Goal: Task Accomplishment & Management: Use online tool/utility

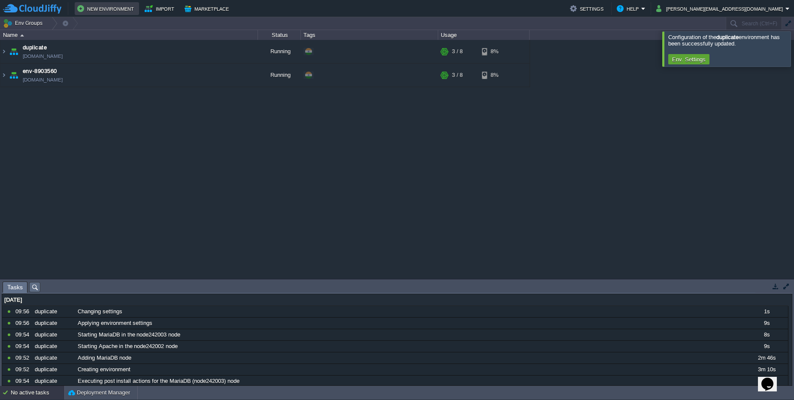
click at [98, 9] on button "New Environment" at bounding box center [106, 8] width 59 height 10
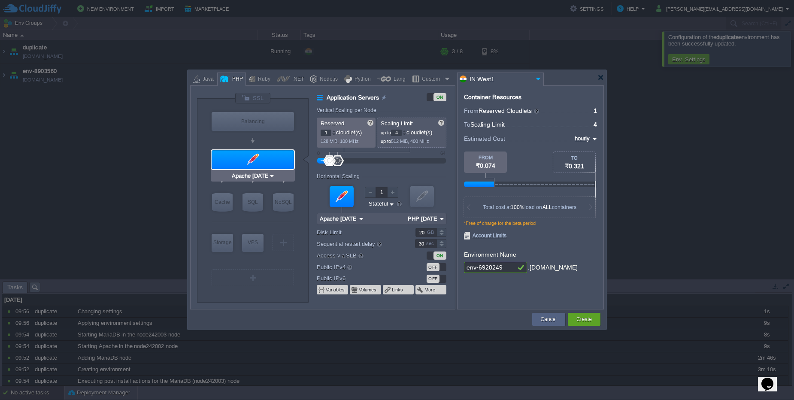
click at [264, 153] on div at bounding box center [253, 159] width 82 height 19
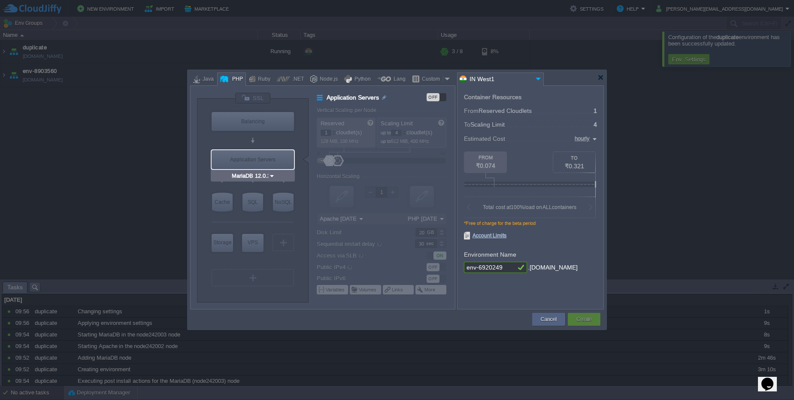
type input "AlmaLinux 9.6"
click at [253, 251] on div "VM VPS" at bounding box center [252, 243] width 21 height 18
type input "Elastic VPS"
type input "AlmaLinux 9.6"
type input "9.6"
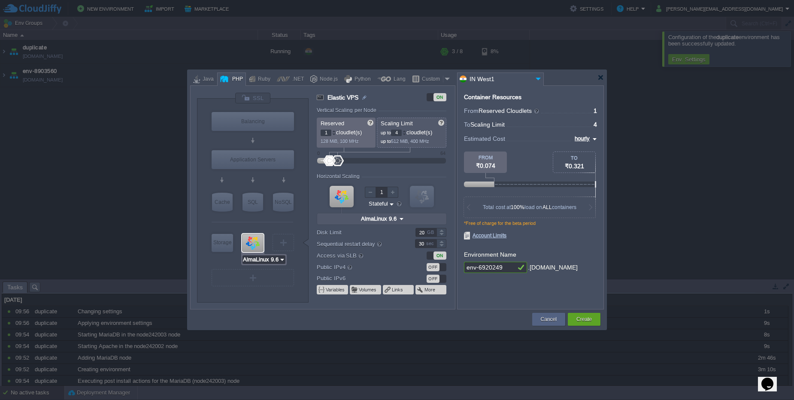
click at [256, 261] on input "AlmaLinux 9.6" at bounding box center [261, 259] width 36 height 9
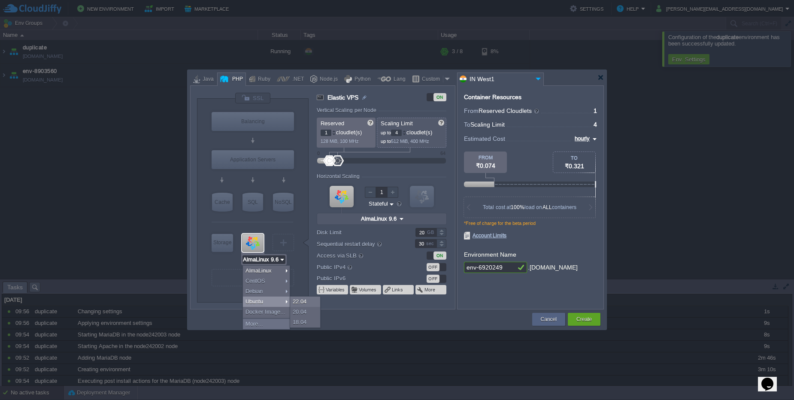
click at [255, 304] on div "Ubuntu" at bounding box center [266, 302] width 47 height 10
type input "Ubuntu 22.04"
type input "22.04"
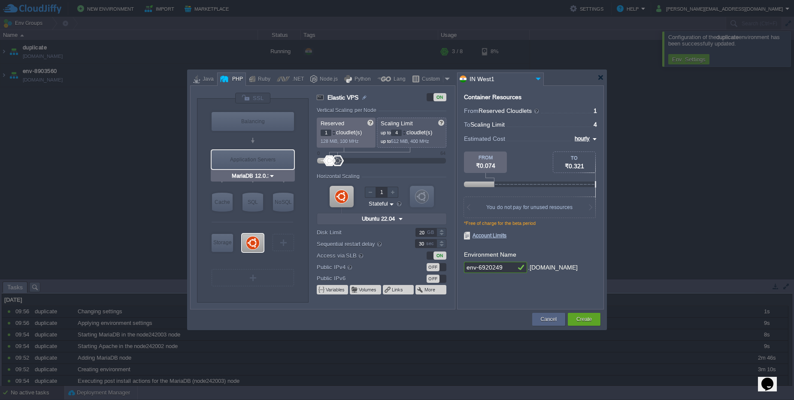
type input "Ubuntu 22.04"
click at [261, 262] on input "Ubuntu 22.04" at bounding box center [260, 259] width 35 height 9
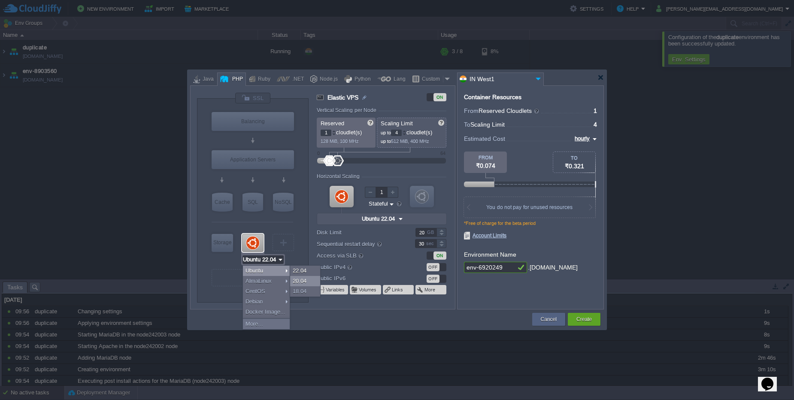
click at [295, 284] on div "20.04" at bounding box center [305, 281] width 30 height 10
type input "Ubuntu 20.04"
type input "20.04"
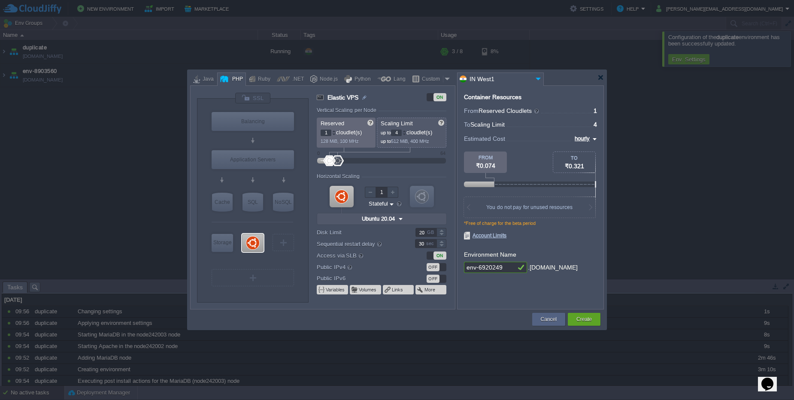
type input "Apache [DATE]"
click at [437, 254] on div "ON" at bounding box center [440, 256] width 13 height 8
click at [503, 264] on input "env-6920249" at bounding box center [490, 267] width 52 height 11
drag, startPoint x: 503, startPoint y: 264, endPoint x: 415, endPoint y: 265, distance: 88.0
click at [414, 265] on div "VM Balancing VM Application Servers VM Cache VM SQL VM NoSQL VM Storage VM VPS …" at bounding box center [397, 197] width 414 height 224
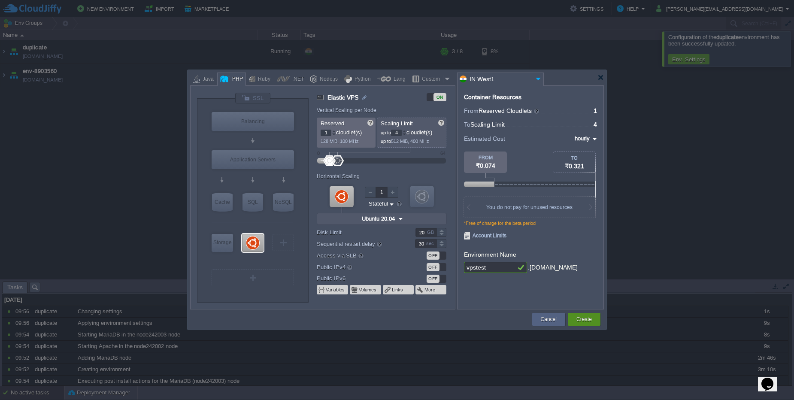
type input "vpstest"
click at [593, 319] on div "Create" at bounding box center [584, 319] width 20 height 13
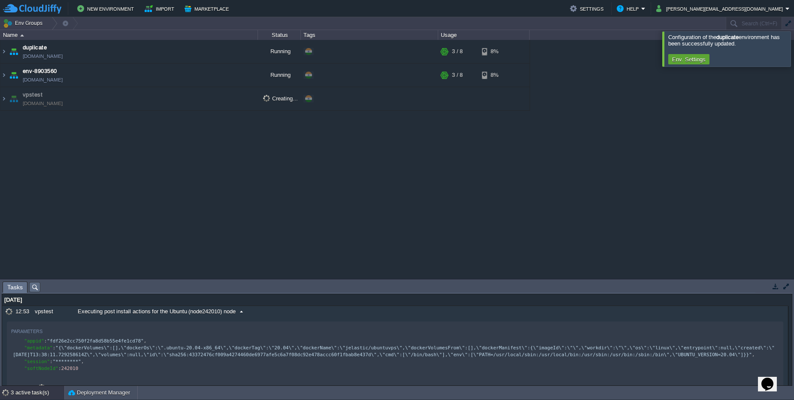
click at [255, 316] on div "Executing post install actions for the Ubuntu (node242010) node" at bounding box center [410, 311] width 669 height 11
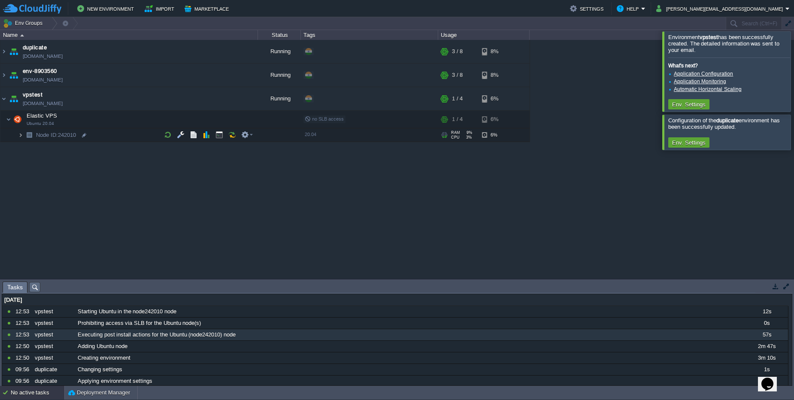
click at [22, 140] on img at bounding box center [20, 134] width 5 height 13
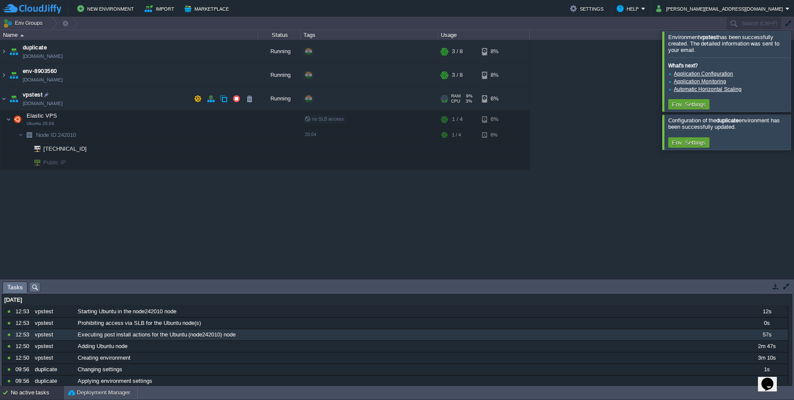
click at [58, 107] on span "[DOMAIN_NAME]" at bounding box center [43, 103] width 40 height 9
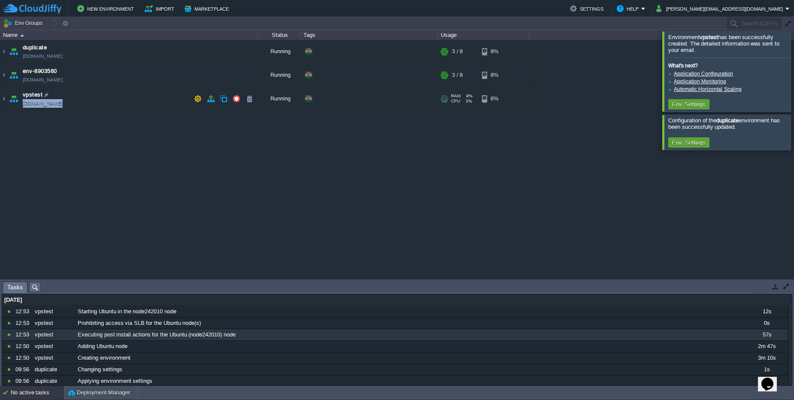
click at [58, 107] on span "[DOMAIN_NAME]" at bounding box center [43, 103] width 40 height 9
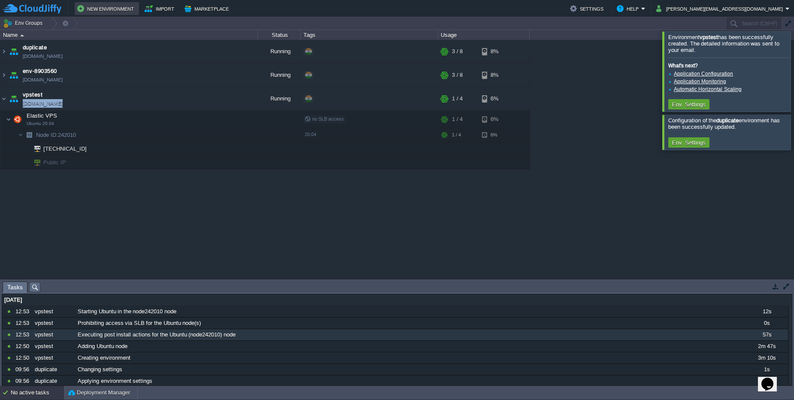
copy span "[DOMAIN_NAME]"
click at [210, 99] on button "button" at bounding box center [211, 99] width 8 height 8
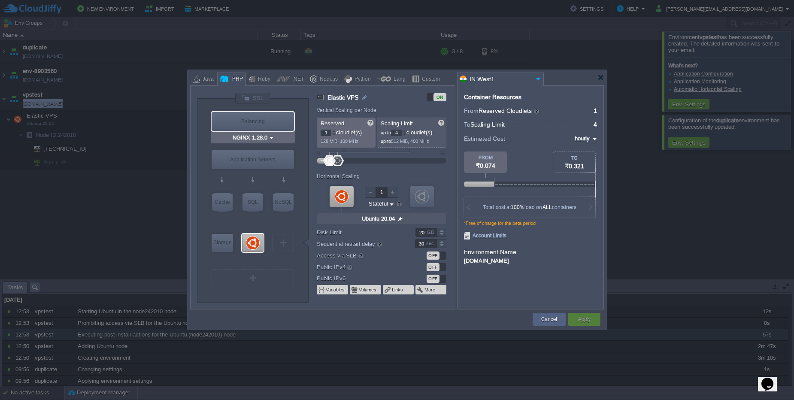
type input "Apache [DATE]"
click at [438, 265] on div "OFF" at bounding box center [433, 267] width 13 height 8
click at [587, 325] on div "Apply" at bounding box center [584, 319] width 19 height 13
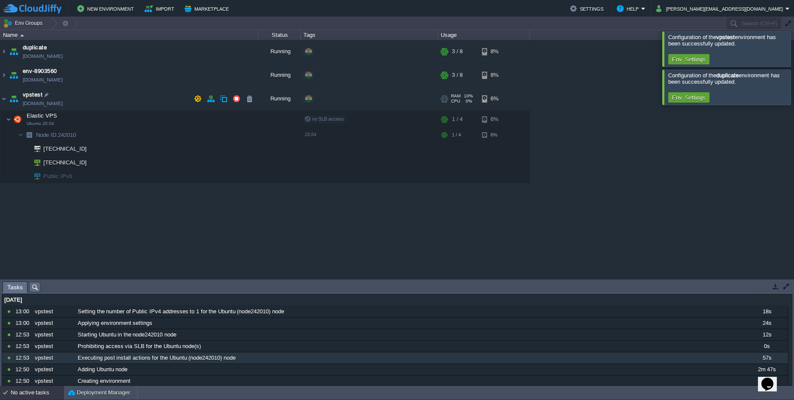
click at [60, 106] on span "[DOMAIN_NAME]" at bounding box center [43, 103] width 40 height 9
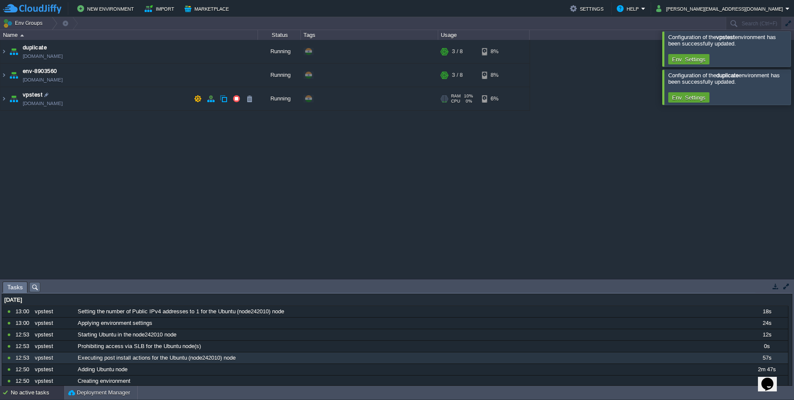
click at [60, 106] on span "[DOMAIN_NAME]" at bounding box center [43, 103] width 40 height 9
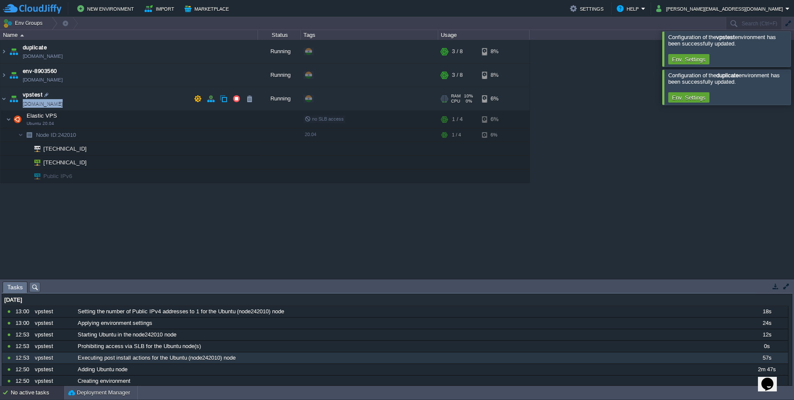
copy span "[DOMAIN_NAME]"
click at [70, 136] on span "Node ID: 242010" at bounding box center [56, 134] width 42 height 7
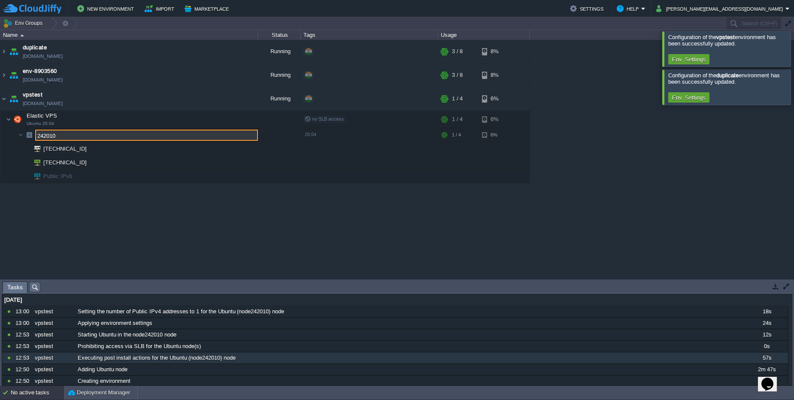
click at [70, 136] on input "242010" at bounding box center [146, 135] width 223 height 11
